Goal: Navigation & Orientation: Find specific page/section

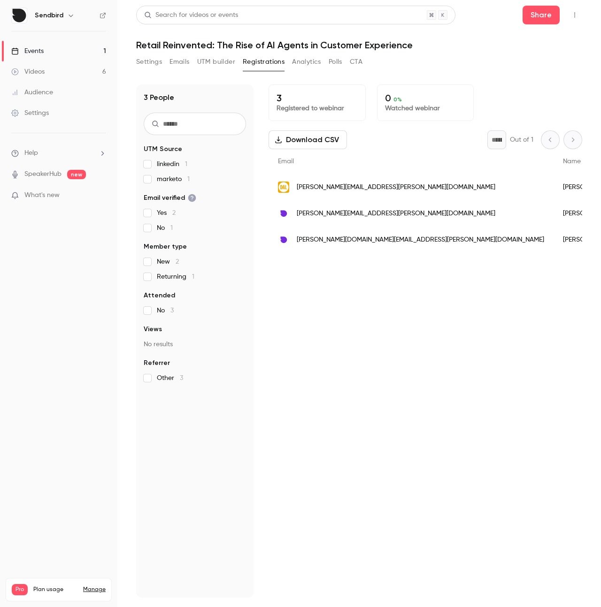
click at [185, 65] on button "Emails" at bounding box center [179, 61] width 20 height 15
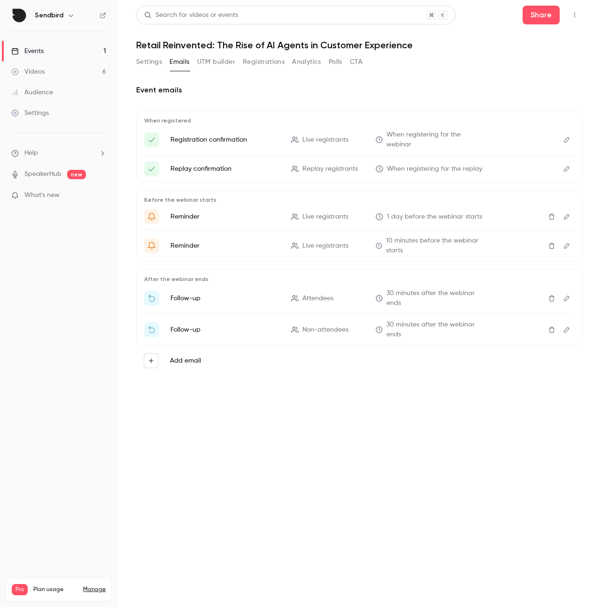
click at [217, 62] on button "UTM builder" at bounding box center [216, 61] width 38 height 15
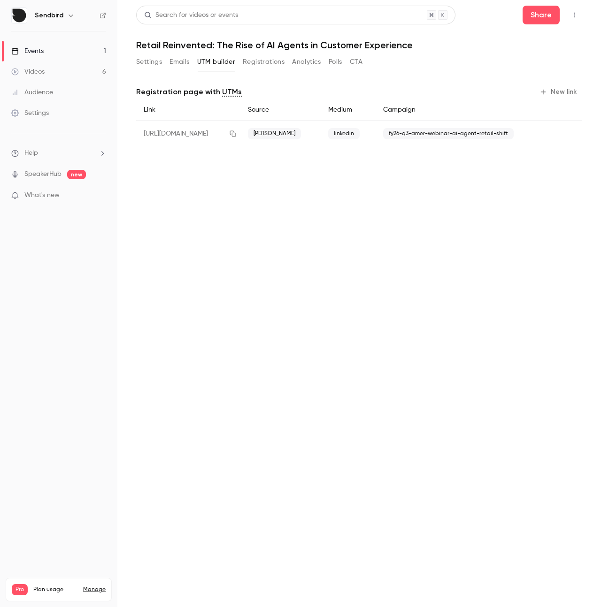
click at [261, 65] on button "Registrations" at bounding box center [264, 61] width 42 height 15
